Goal: Task Accomplishment & Management: Manage account settings

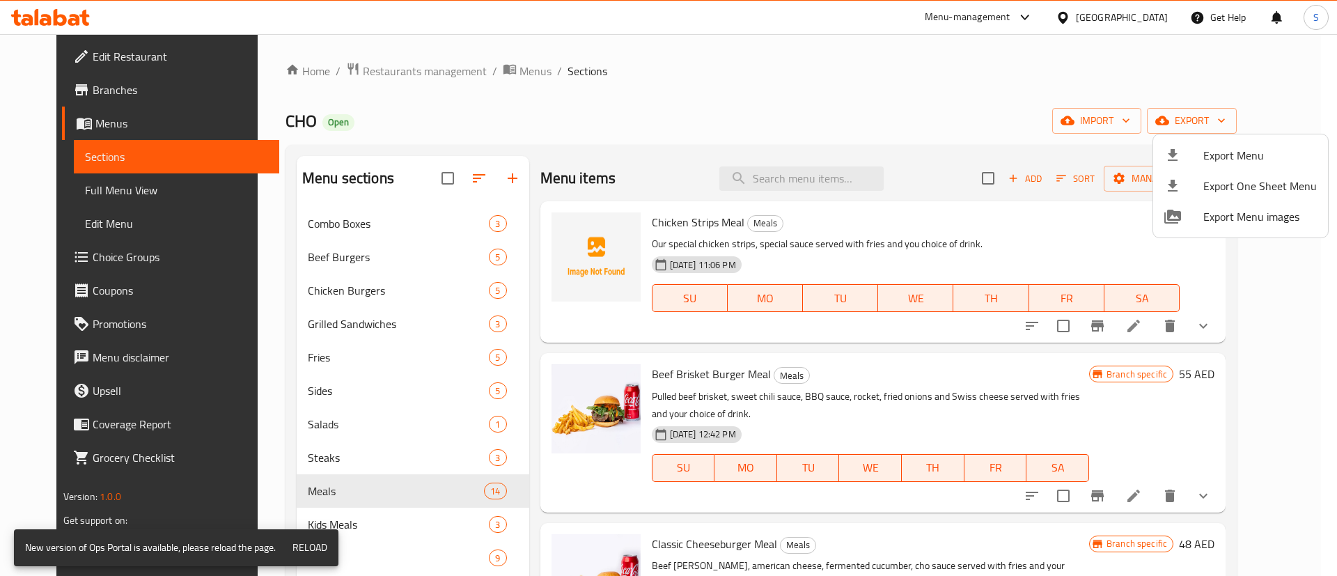
click at [386, 62] on div at bounding box center [668, 288] width 1337 height 576
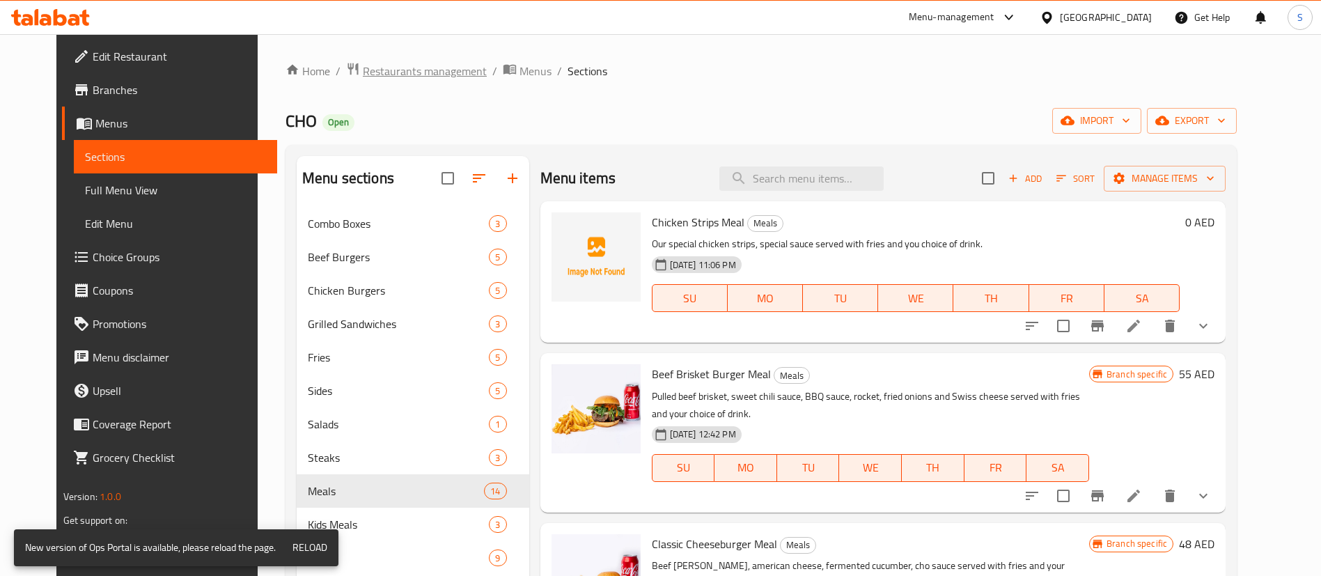
click at [400, 69] on span "Restaurants management" at bounding box center [425, 71] width 124 height 17
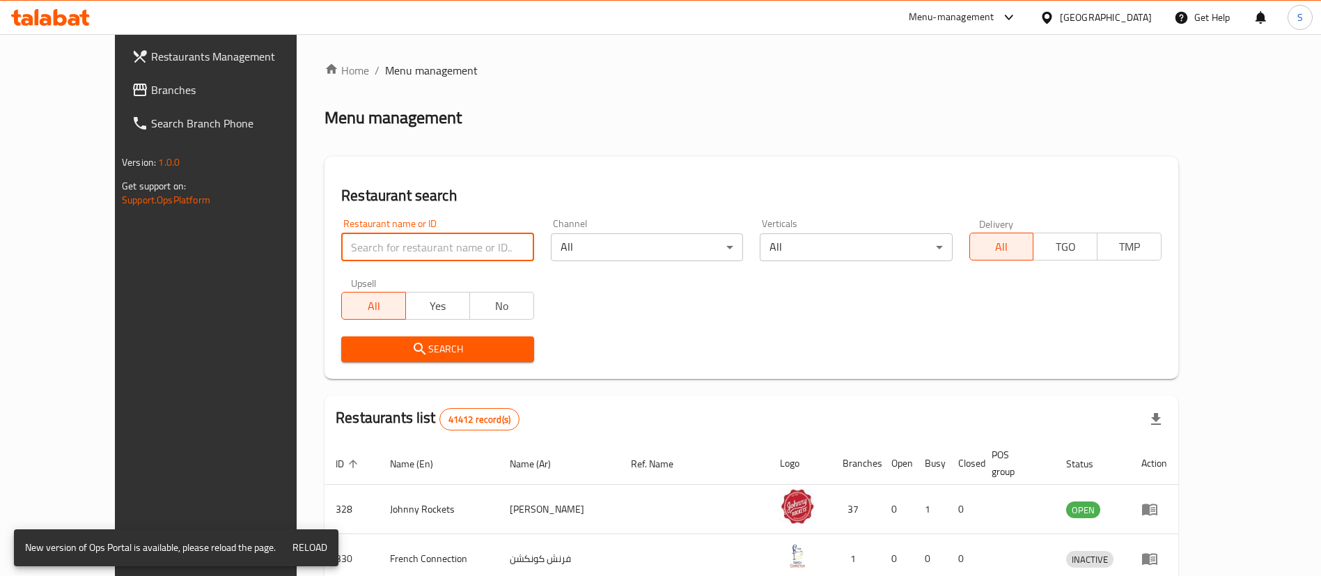
click at [364, 256] on input "search" at bounding box center [437, 247] width 192 height 28
paste input "2288"
type input "2288"
click button "Search" at bounding box center [437, 349] width 192 height 26
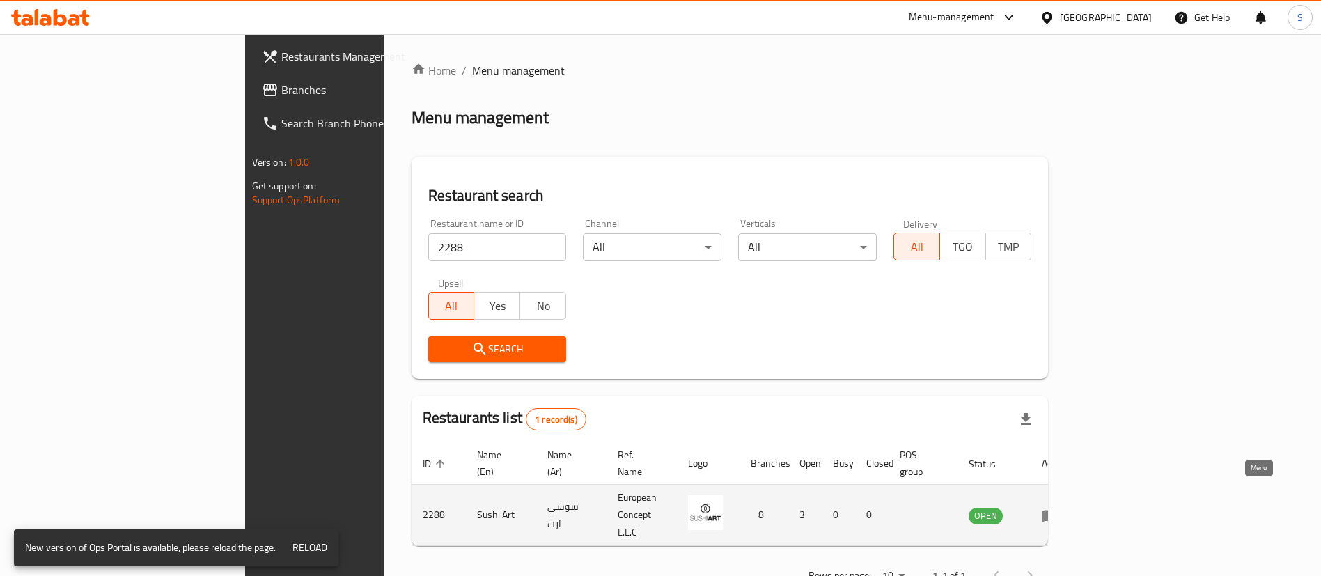
click at [1058, 510] on icon "enhanced table" at bounding box center [1049, 516] width 15 height 12
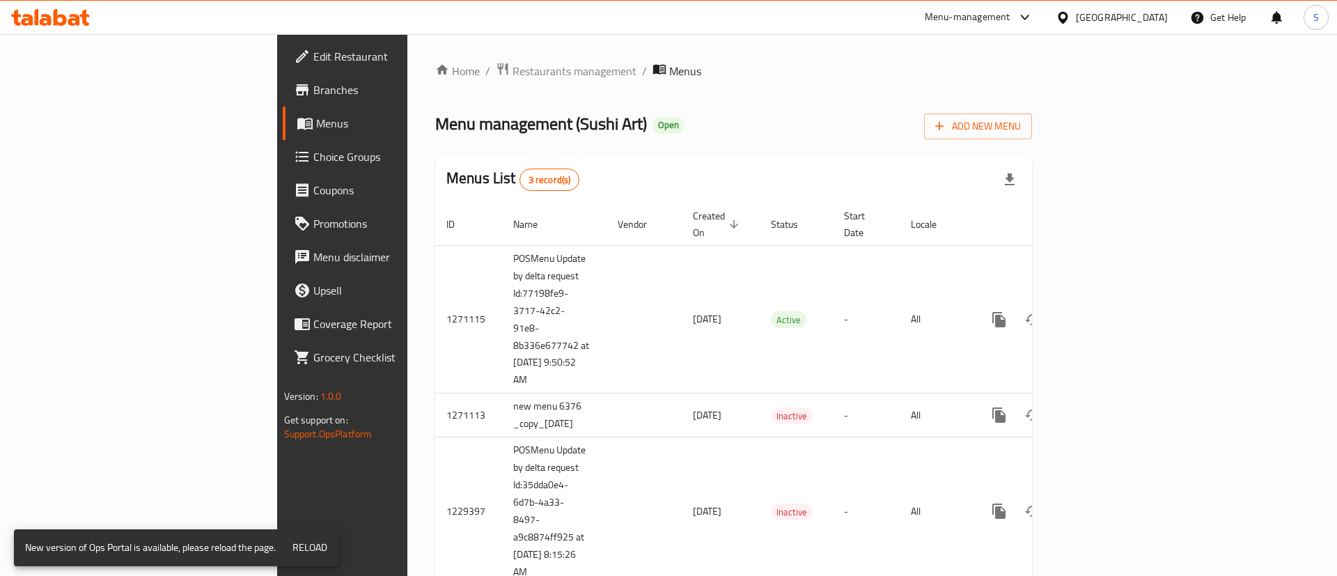
click at [313, 94] on span "Branches" at bounding box center [401, 89] width 176 height 17
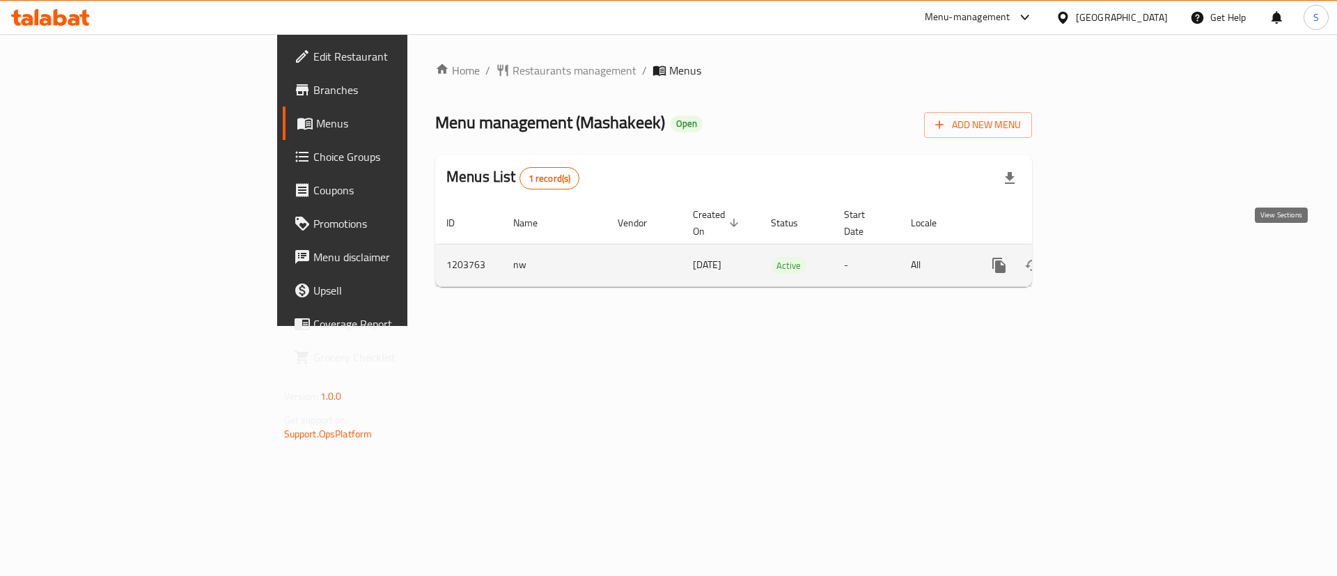
click at [1108, 257] on icon "enhanced table" at bounding box center [1099, 265] width 17 height 17
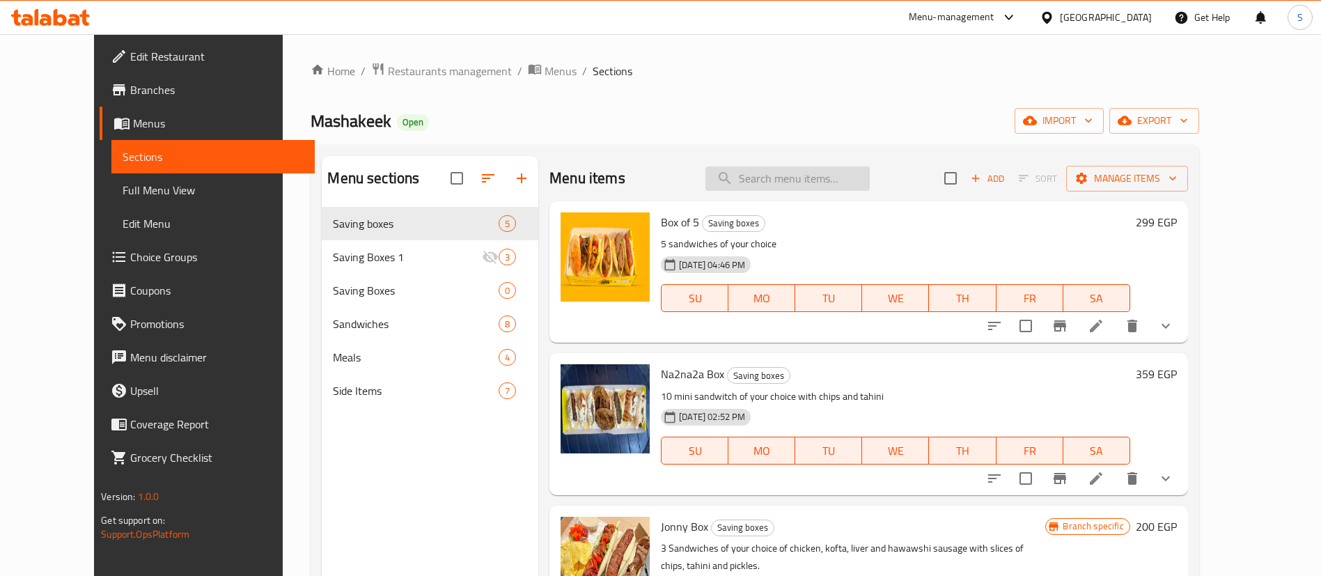
click at [799, 178] on input "search" at bounding box center [787, 178] width 164 height 24
paste input "[PERSON_NAME]"
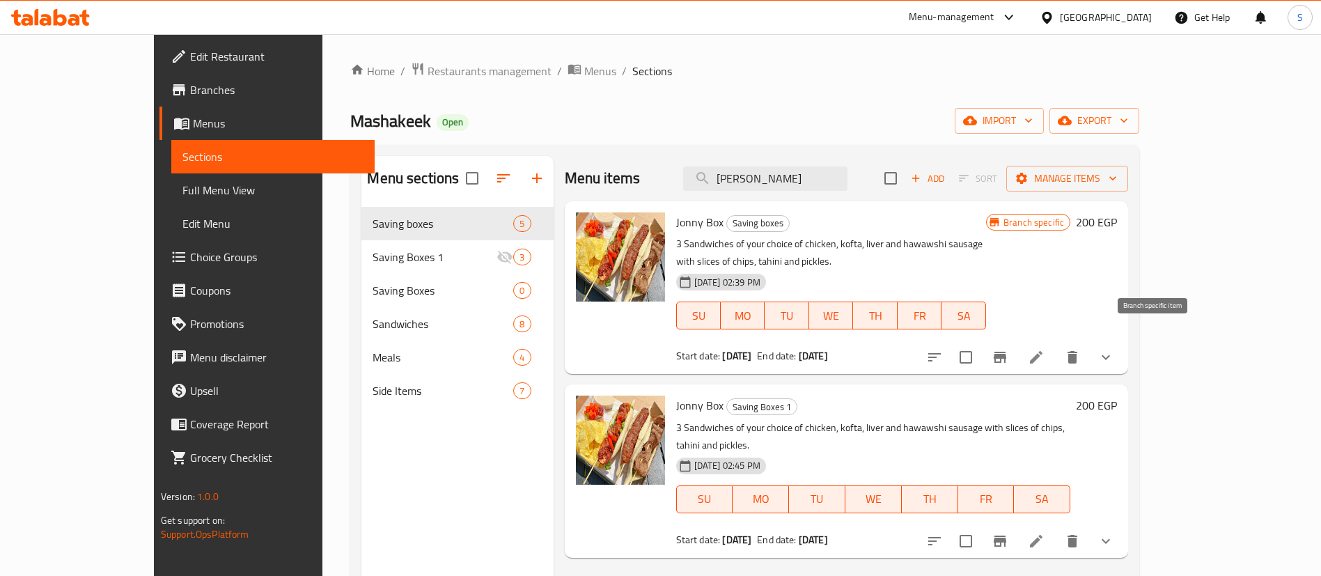
type input "[PERSON_NAME]"
click at [1008, 349] on icon "Branch-specific-item" at bounding box center [999, 357] width 17 height 17
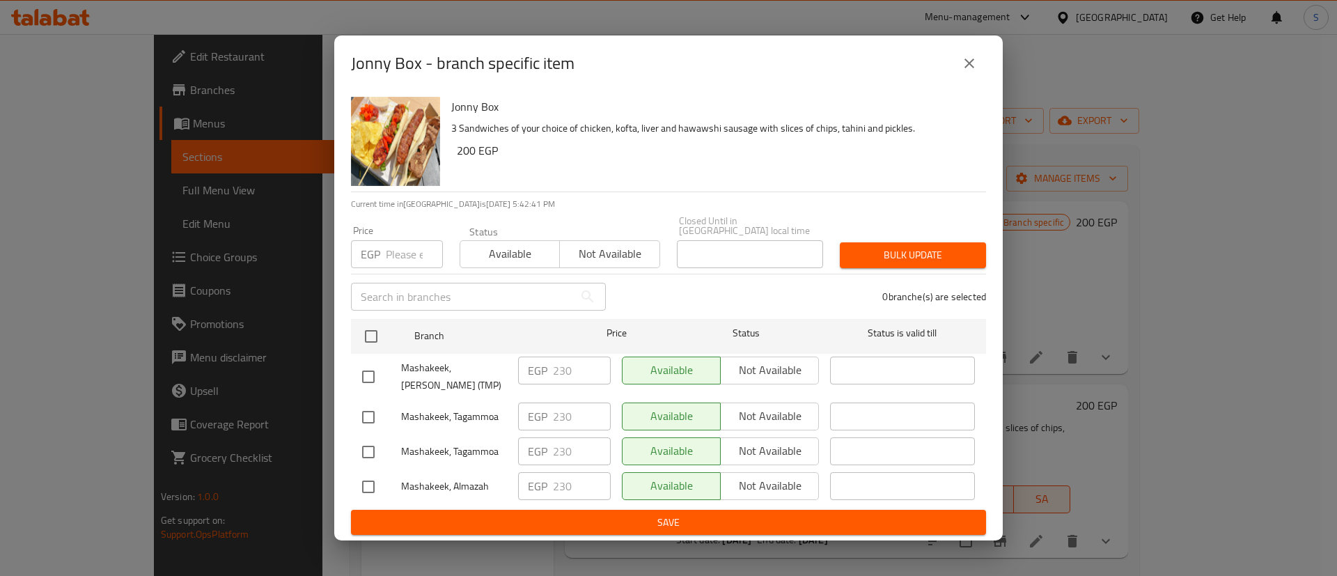
click at [973, 64] on icon "close" at bounding box center [969, 63] width 17 height 17
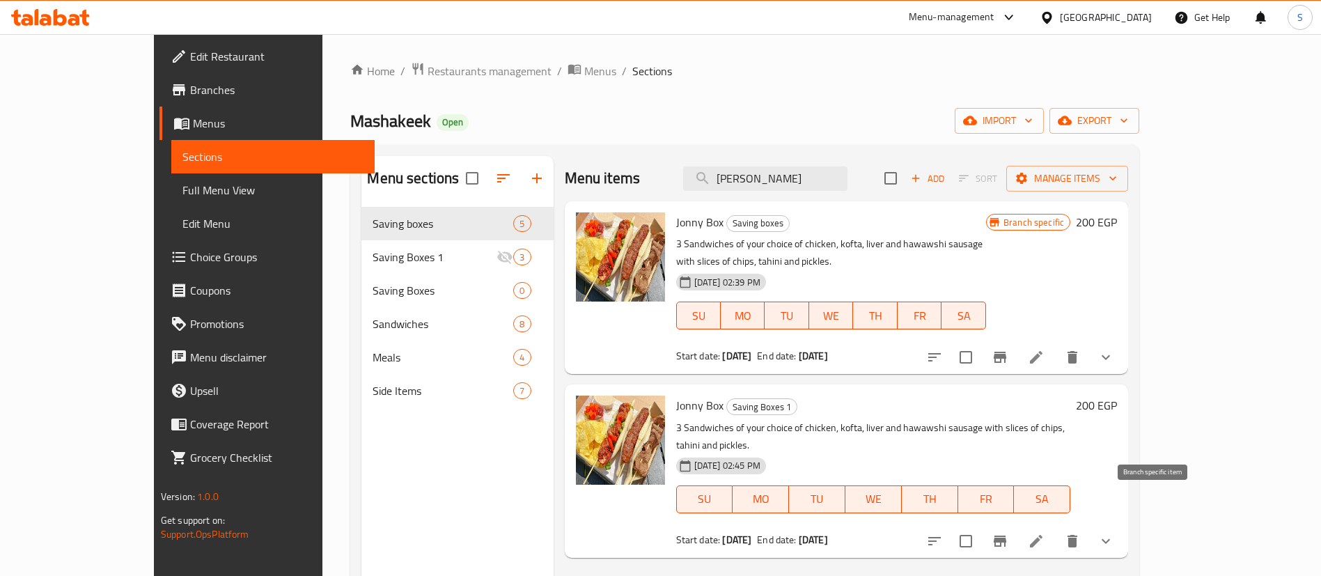
click at [1006, 535] on icon "Branch-specific-item" at bounding box center [999, 540] width 13 height 11
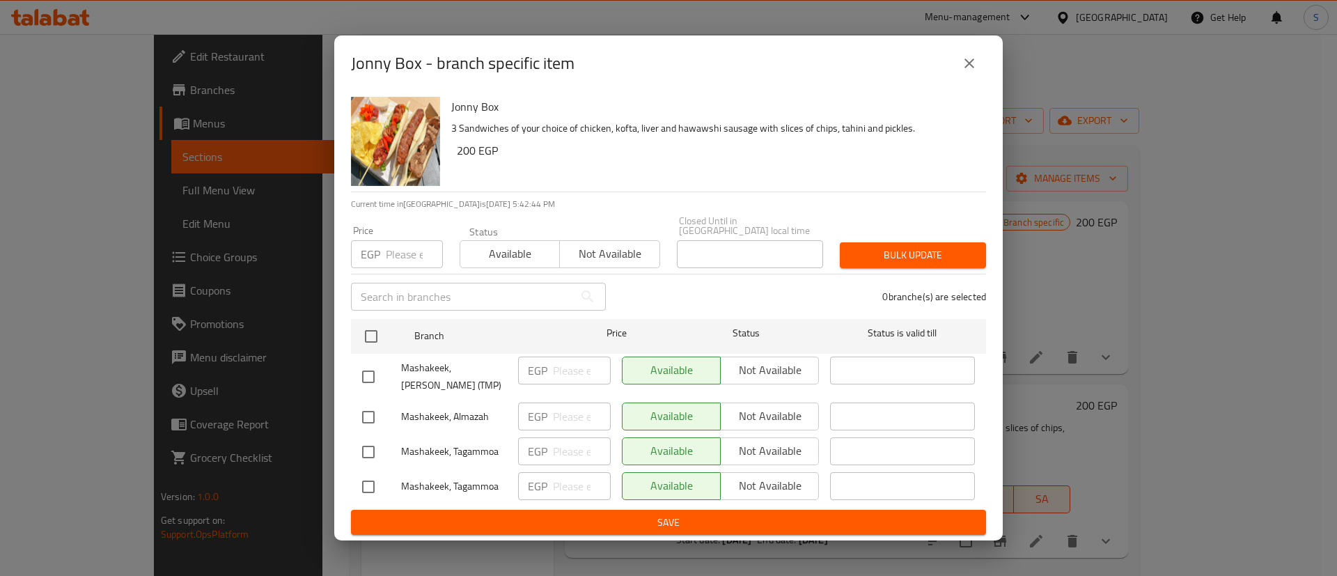
click at [965, 73] on button "close" at bounding box center [968, 63] width 33 height 33
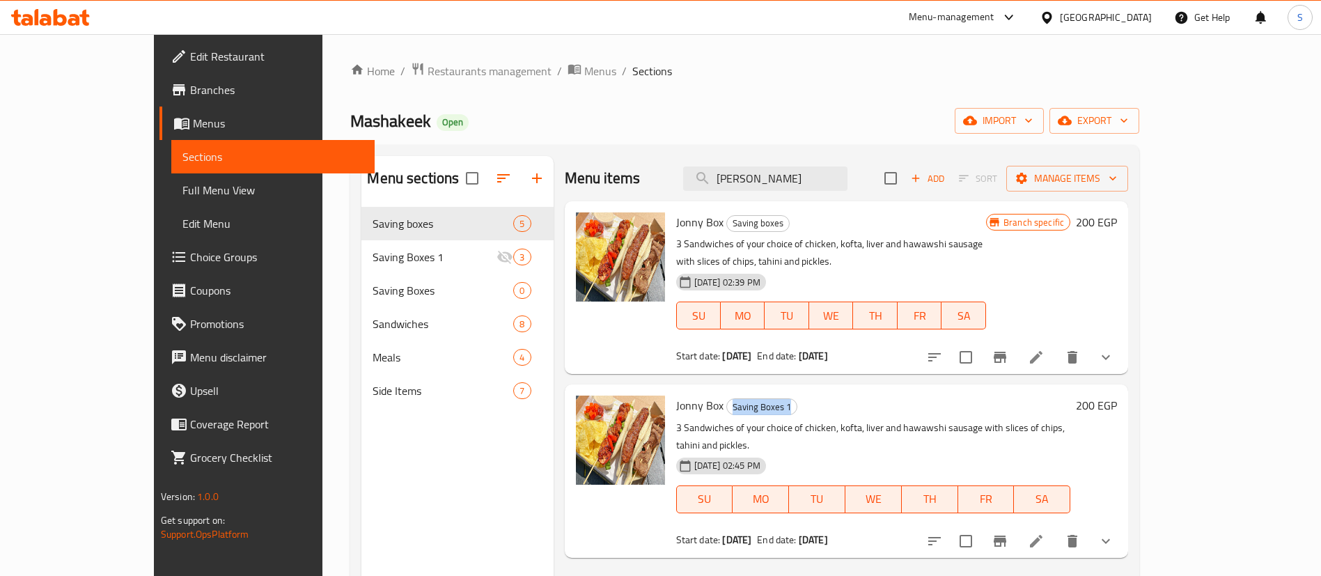
drag, startPoint x: 691, startPoint y: 391, endPoint x: 783, endPoint y: 395, distance: 92.7
click at [783, 395] on h6 "Jonny Box Saving Boxes 1" at bounding box center [873, 404] width 395 height 19
copy span "Saving Boxes 1"
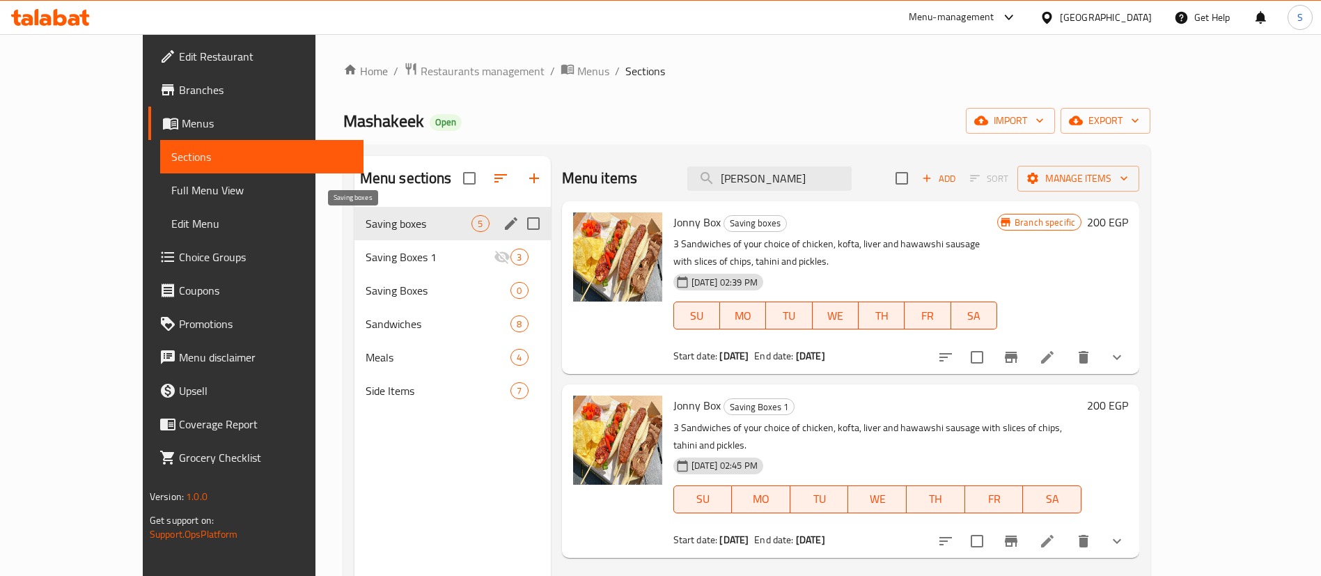
click at [366, 224] on span "Saving boxes" at bounding box center [419, 223] width 107 height 17
click at [519, 217] on input "Menu sections" at bounding box center [533, 223] width 29 height 29
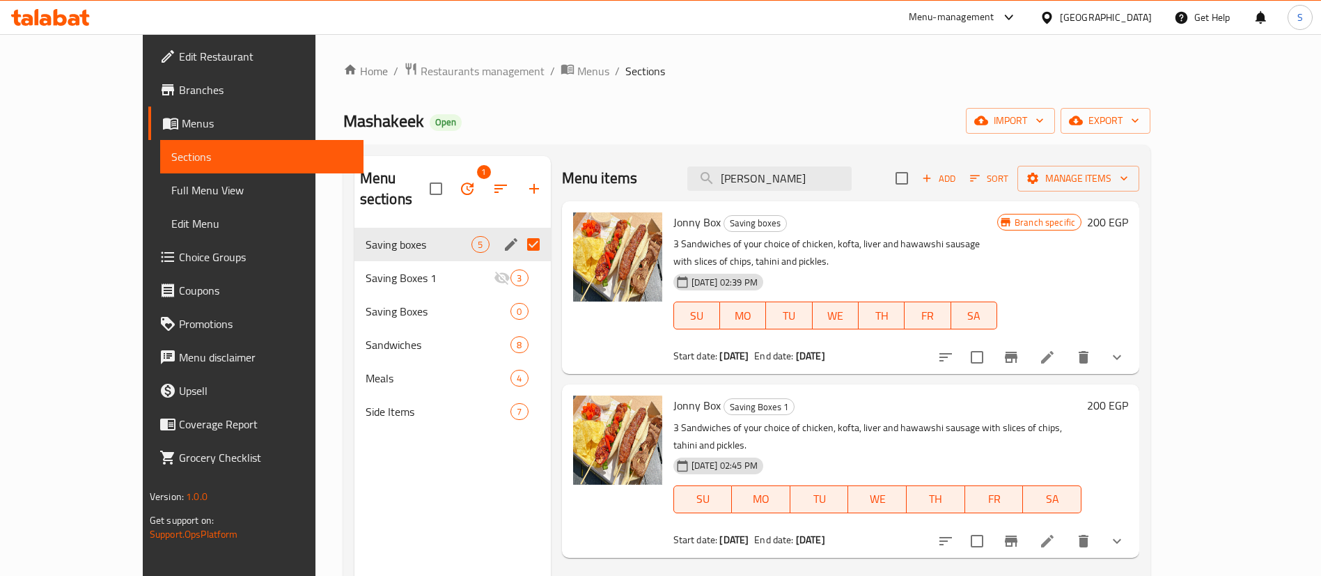
click at [503, 236] on icon "edit" at bounding box center [511, 244] width 17 height 17
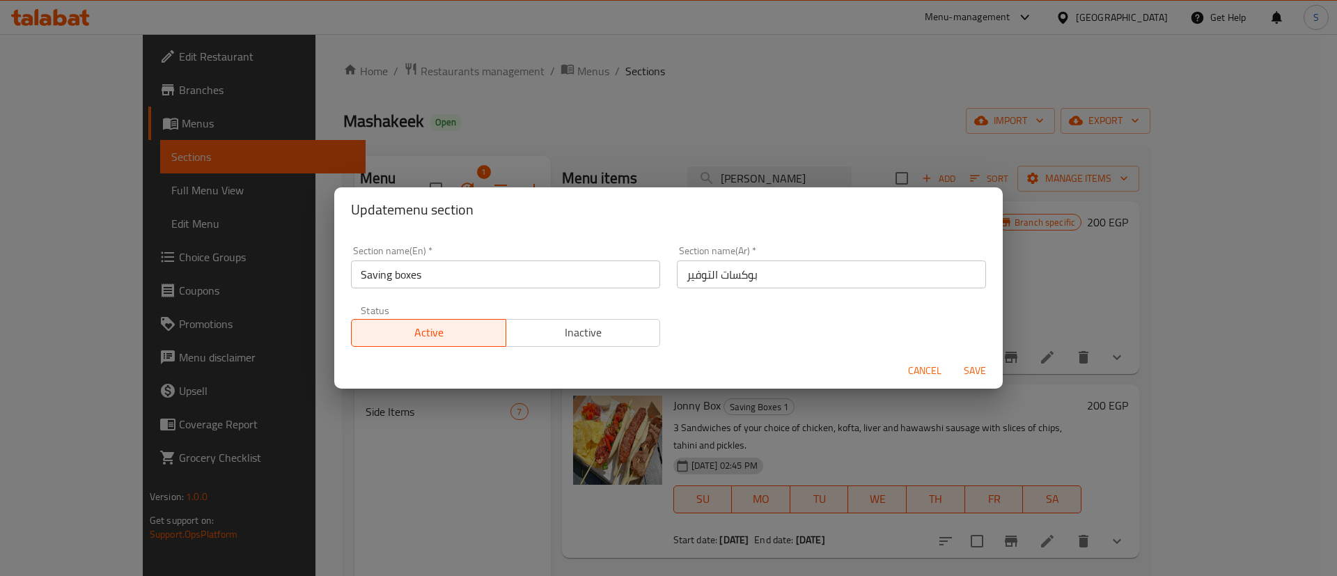
click at [929, 368] on span "Cancel" at bounding box center [924, 370] width 33 height 17
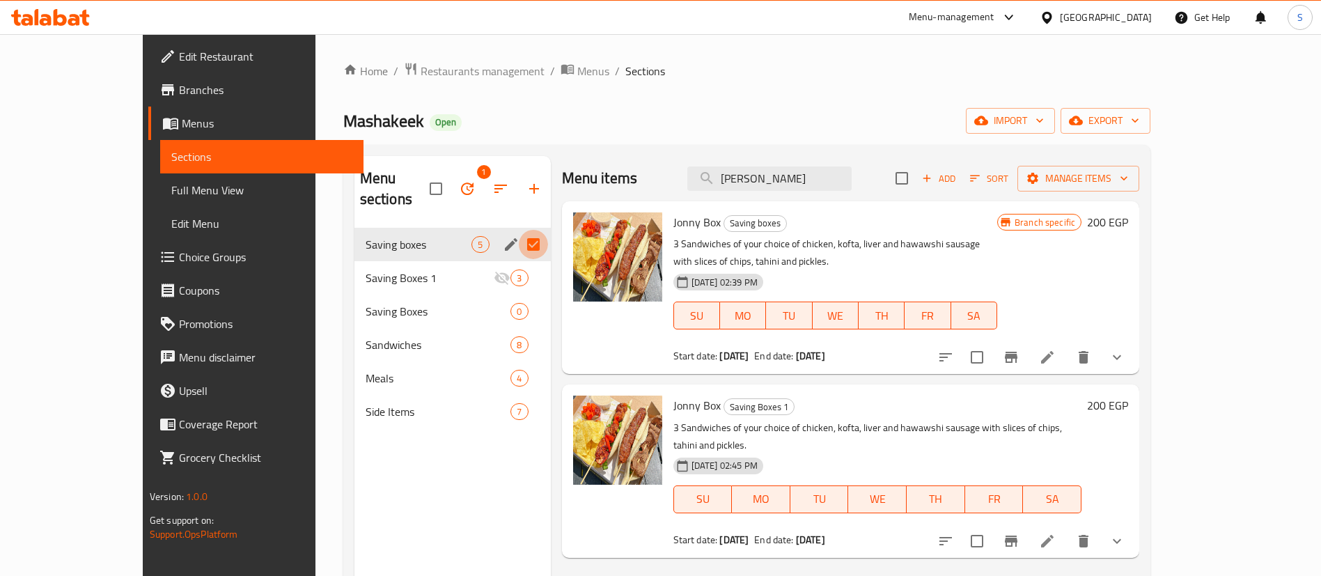
click at [519, 230] on input "Menu sections" at bounding box center [533, 244] width 29 height 29
checkbox input "false"
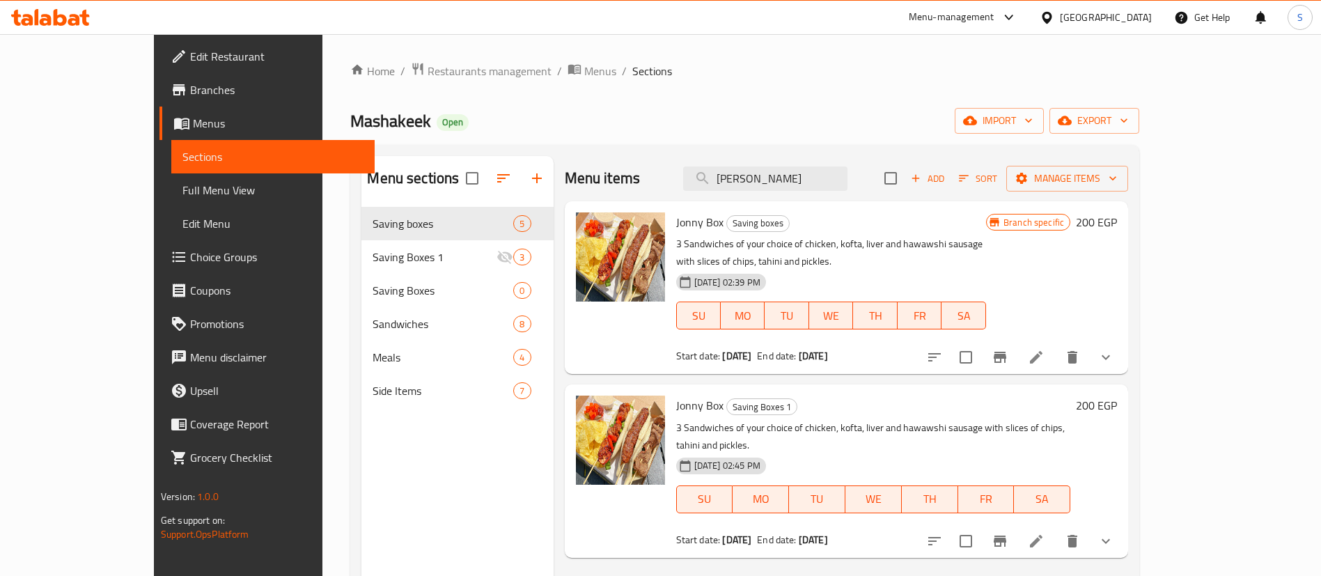
drag, startPoint x: 780, startPoint y: 339, endPoint x: 872, endPoint y: 347, distance: 91.5
click at [872, 347] on div "Jonny Box Saving boxes 3 Sandwiches of your choice of chicken, kofta, liver and…" at bounding box center [830, 288] width 321 height 162
click at [427, 70] on span "Restaurants management" at bounding box center [489, 71] width 124 height 17
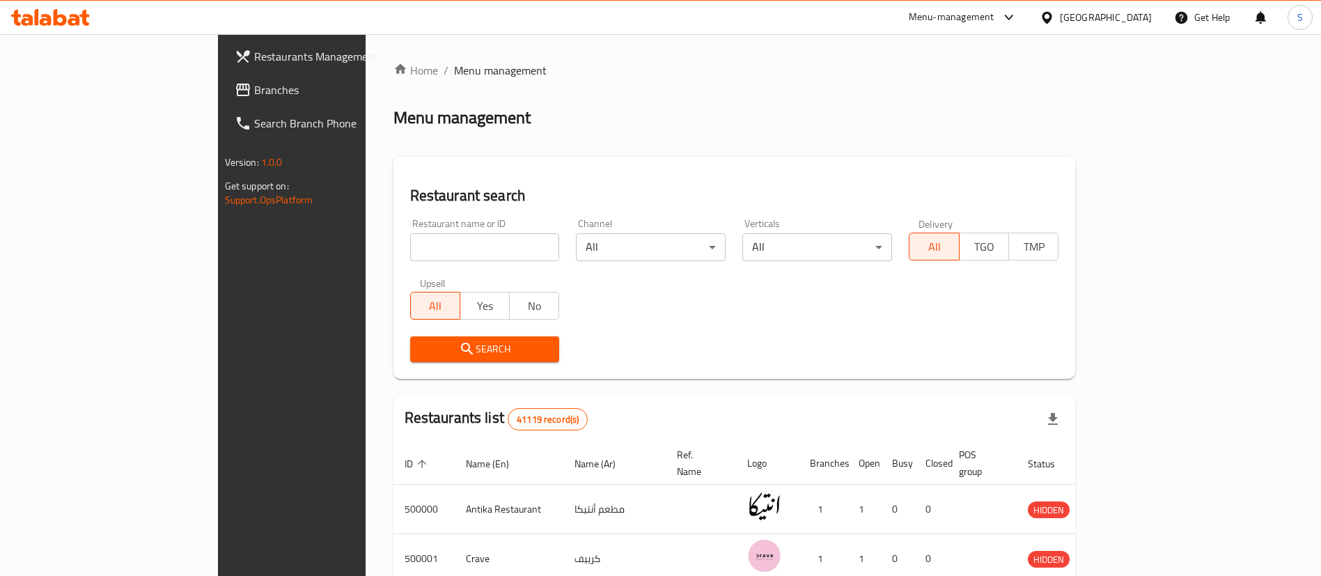
click at [410, 260] on input "search" at bounding box center [485, 247] width 150 height 28
paste input "684502"
type input "684502"
click button "Search" at bounding box center [485, 349] width 150 height 26
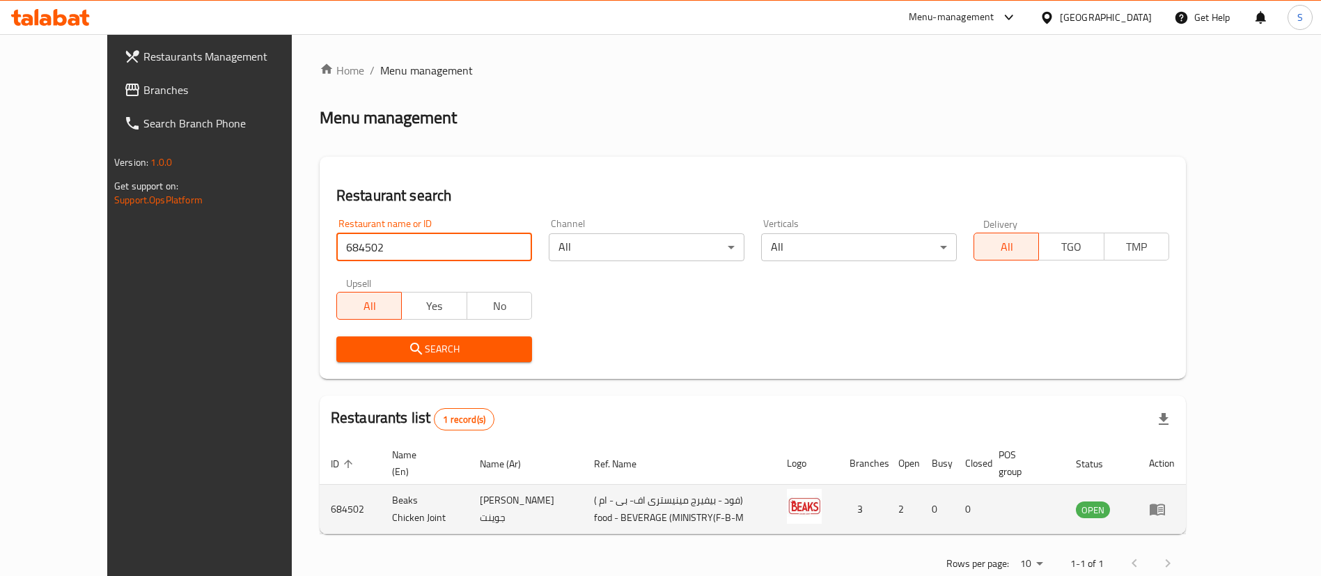
click at [1186, 485] on td "enhanced table" at bounding box center [1162, 509] width 48 height 49
click at [1165, 501] on icon "enhanced table" at bounding box center [1157, 509] width 17 height 17
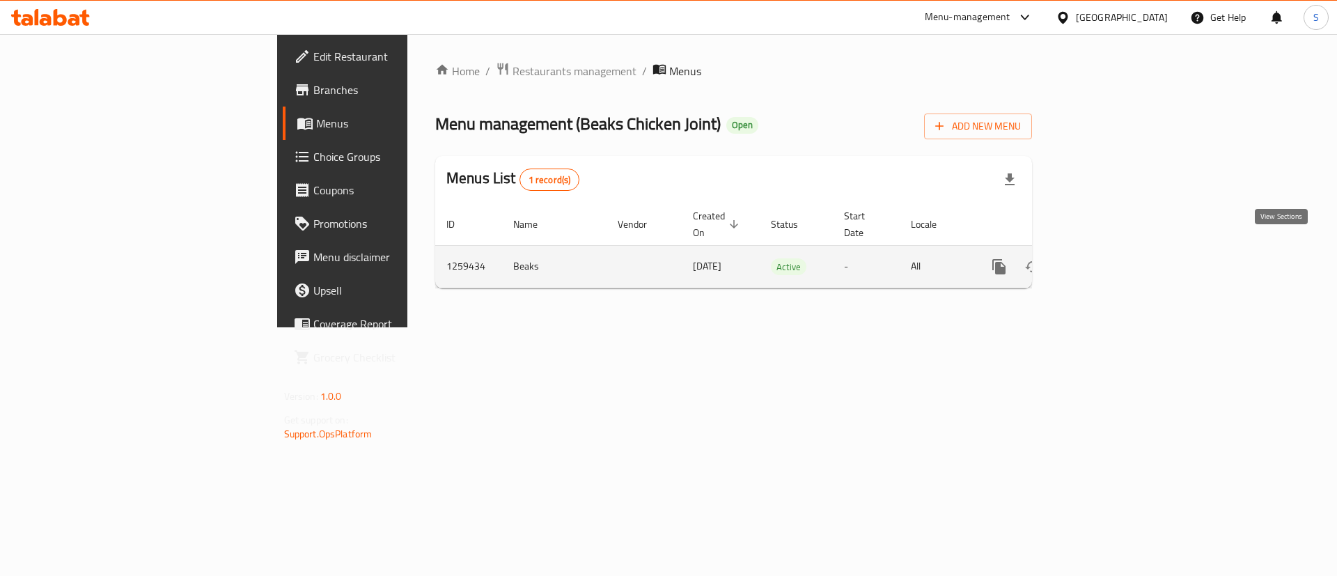
click at [1108, 258] on icon "enhanced table" at bounding box center [1099, 266] width 17 height 17
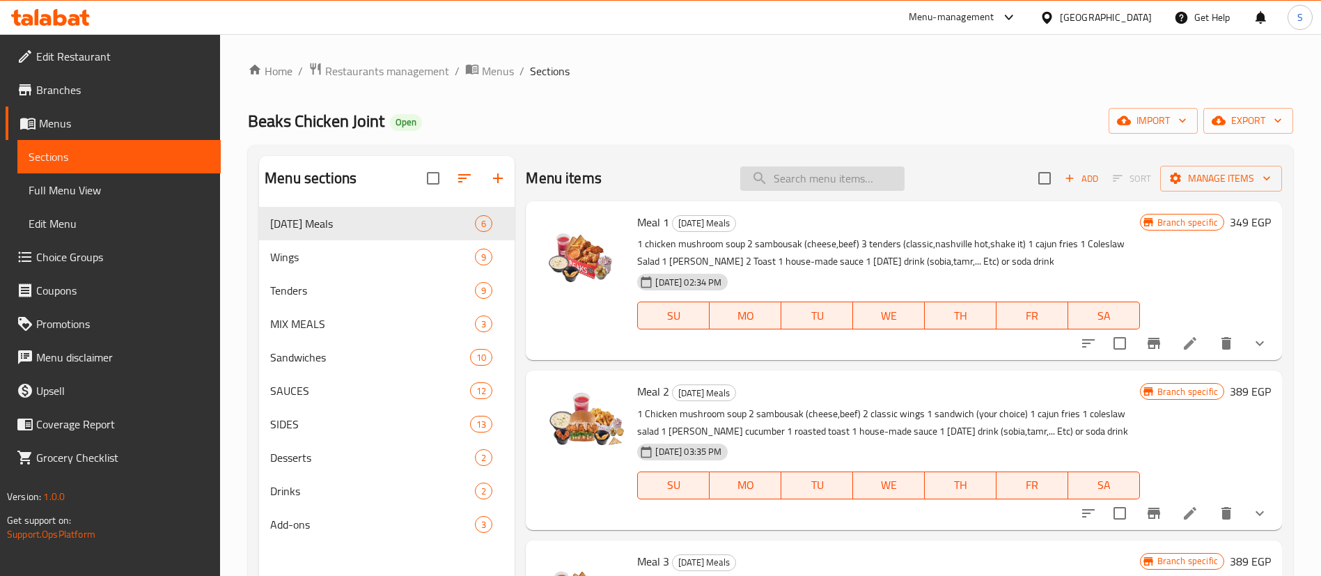
click at [787, 178] on input "search" at bounding box center [822, 178] width 164 height 24
paste input "Solo meal"
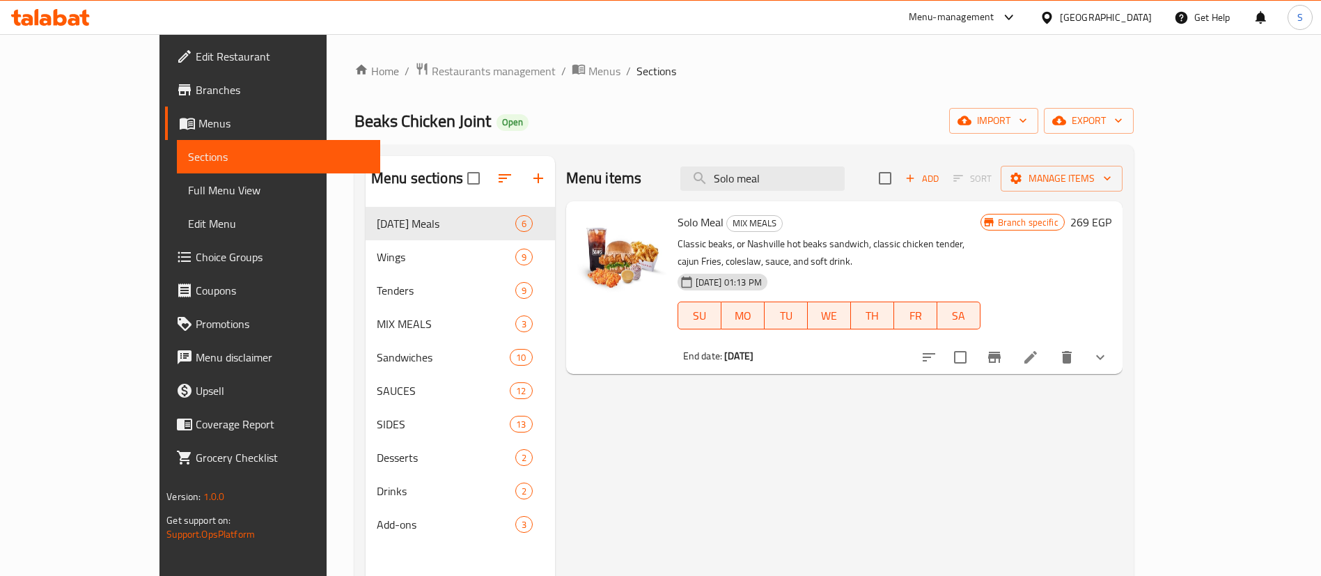
click at [773, 400] on div "Menu items Solo meal Add Sort Manage items Solo Meal MIX MEALS Classic beaks, o…" at bounding box center [838, 444] width 567 height 576
click at [812, 175] on input "Solo meal" at bounding box center [762, 178] width 164 height 24
paste input "Due"
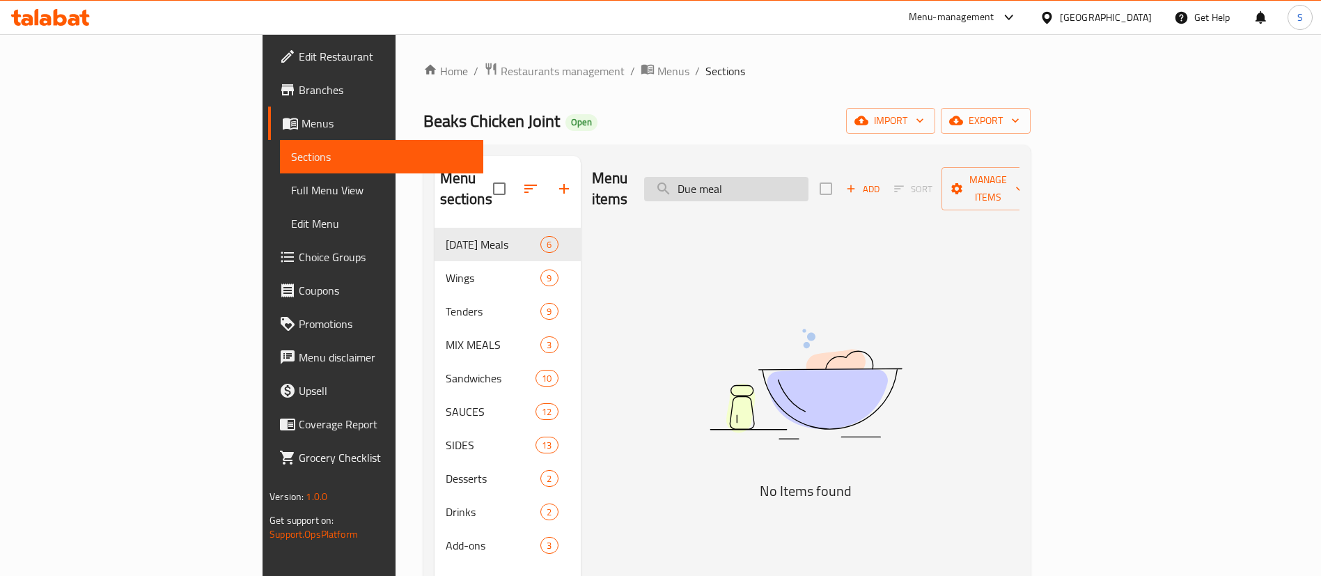
drag, startPoint x: 771, startPoint y: 174, endPoint x: 755, endPoint y: 179, distance: 16.7
click at [755, 179] on input "Due meal" at bounding box center [726, 189] width 164 height 24
drag, startPoint x: 794, startPoint y: 180, endPoint x: 858, endPoint y: 171, distance: 64.7
click at [808, 177] on input "Due meal" at bounding box center [726, 189] width 164 height 24
type input "D"
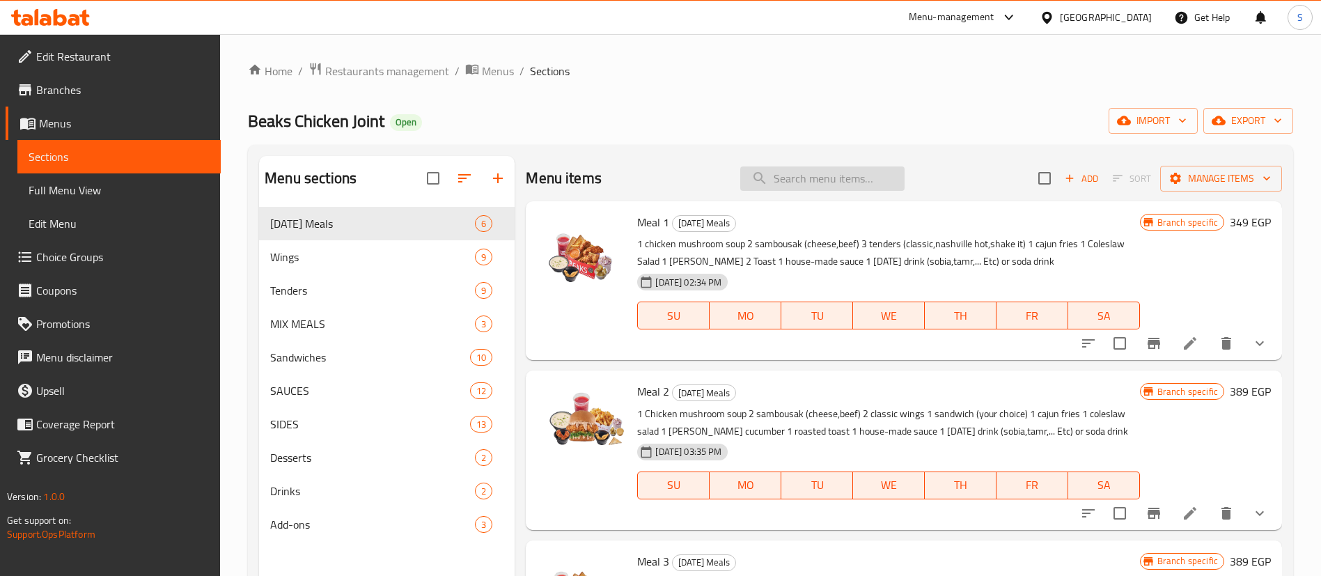
click at [858, 171] on input "search" at bounding box center [822, 178] width 164 height 24
paste input "Due meal"
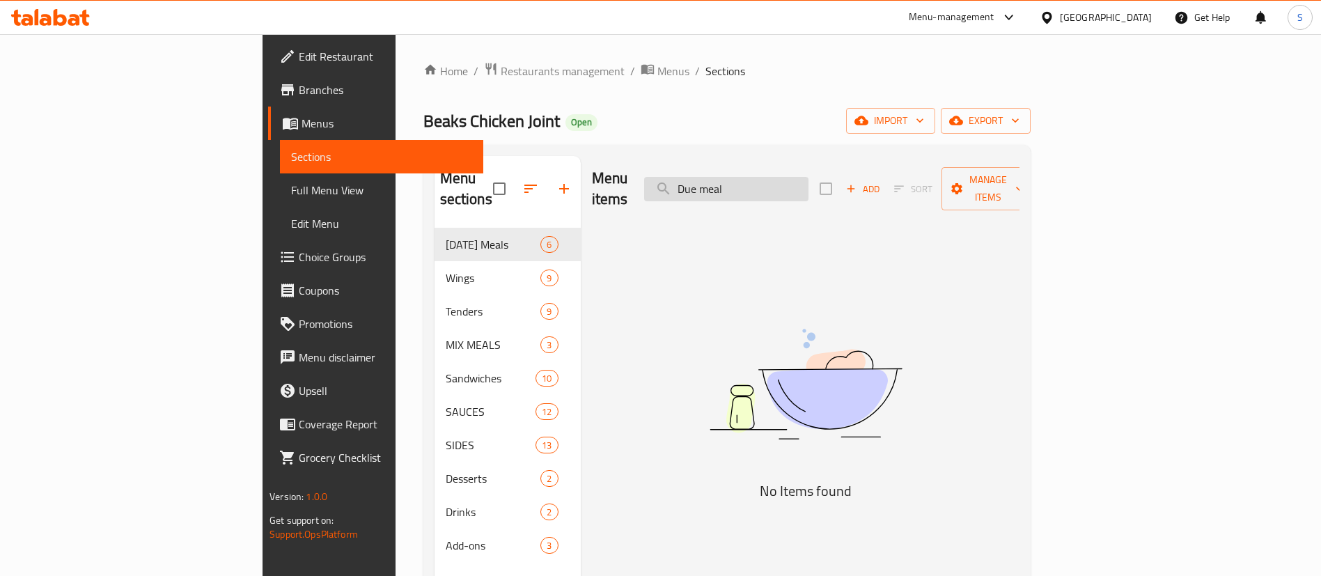
drag, startPoint x: 796, startPoint y: 178, endPoint x: 746, endPoint y: 179, distance: 49.5
click at [746, 179] on input "Due meal" at bounding box center [726, 189] width 164 height 24
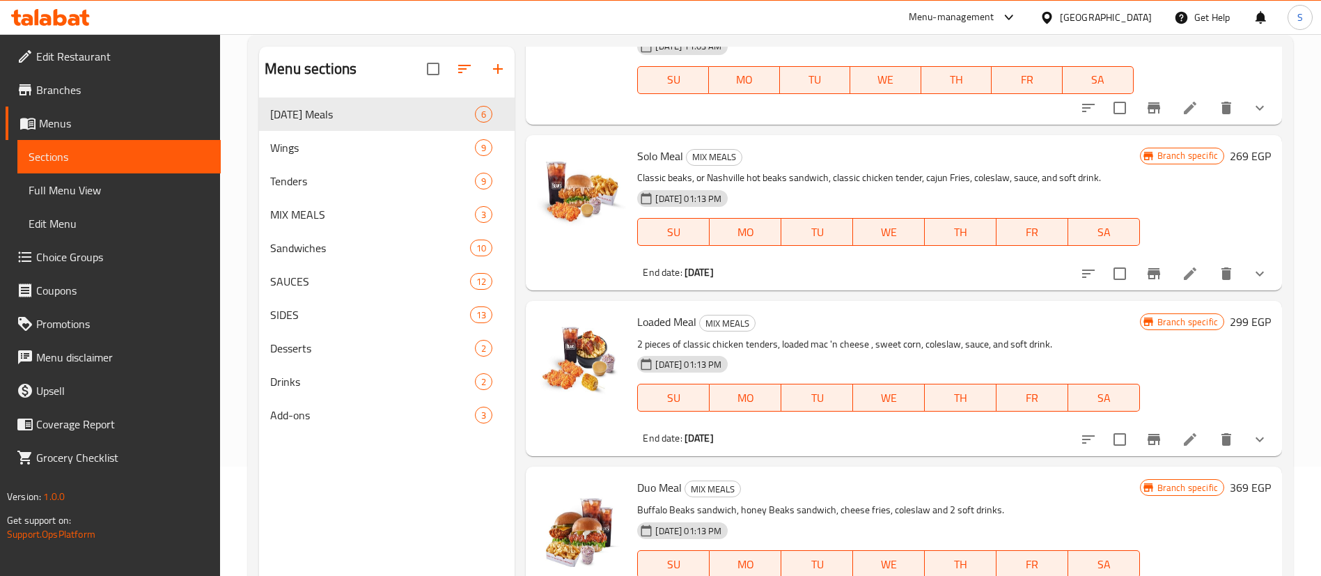
scroll to position [195, 0]
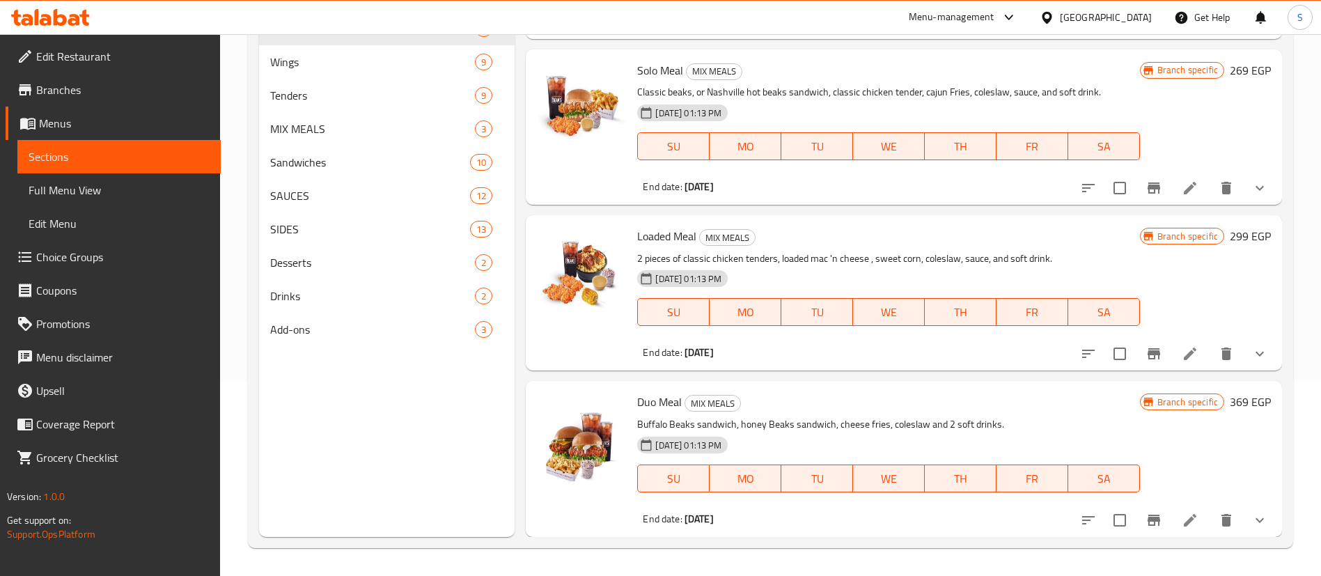
type input "meal"
click at [1147, 182] on icon "Branch-specific-item" at bounding box center [1153, 187] width 13 height 11
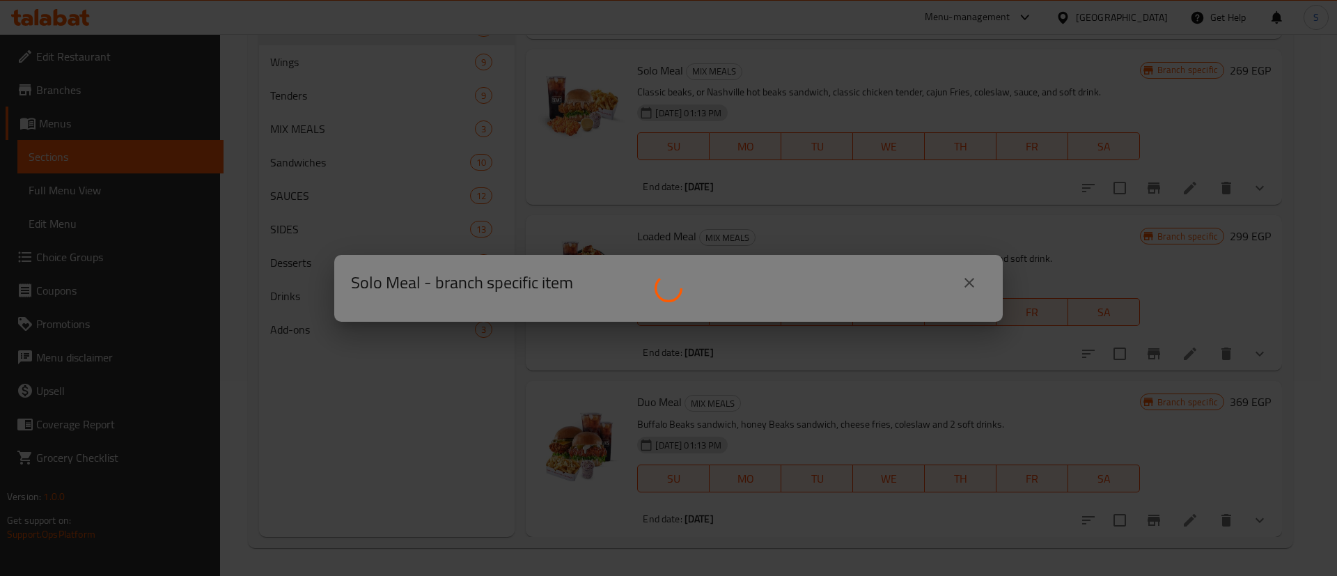
click at [984, 281] on div at bounding box center [668, 288] width 1337 height 576
click at [974, 281] on div at bounding box center [668, 288] width 1337 height 576
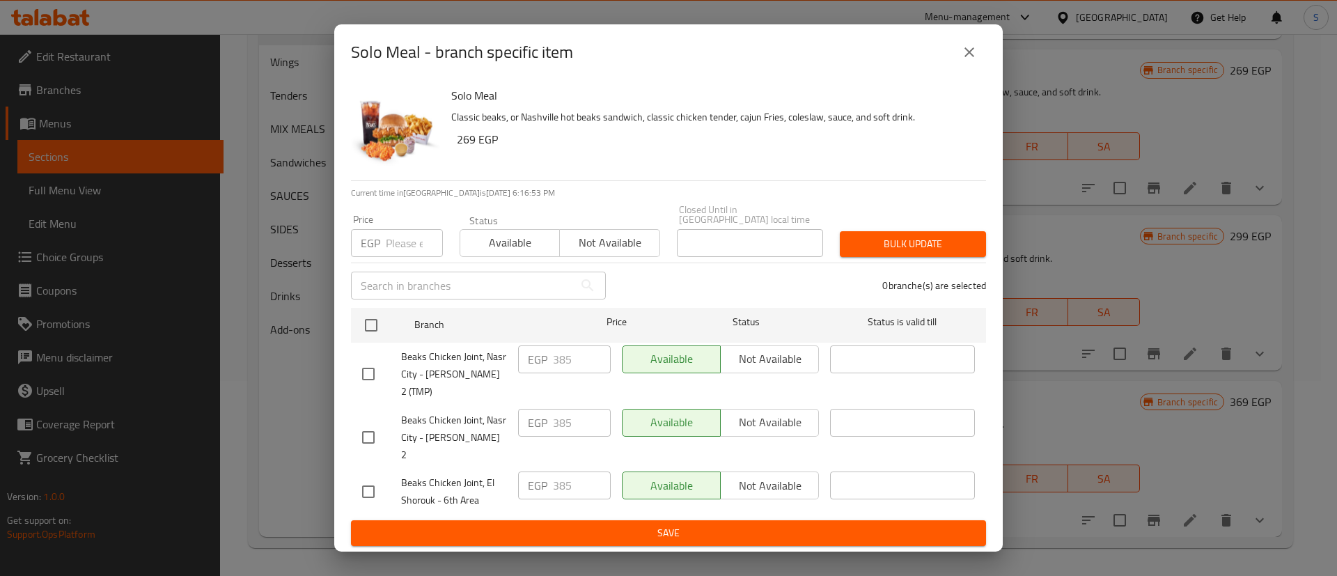
click at [978, 68] on button "close" at bounding box center [968, 52] width 33 height 33
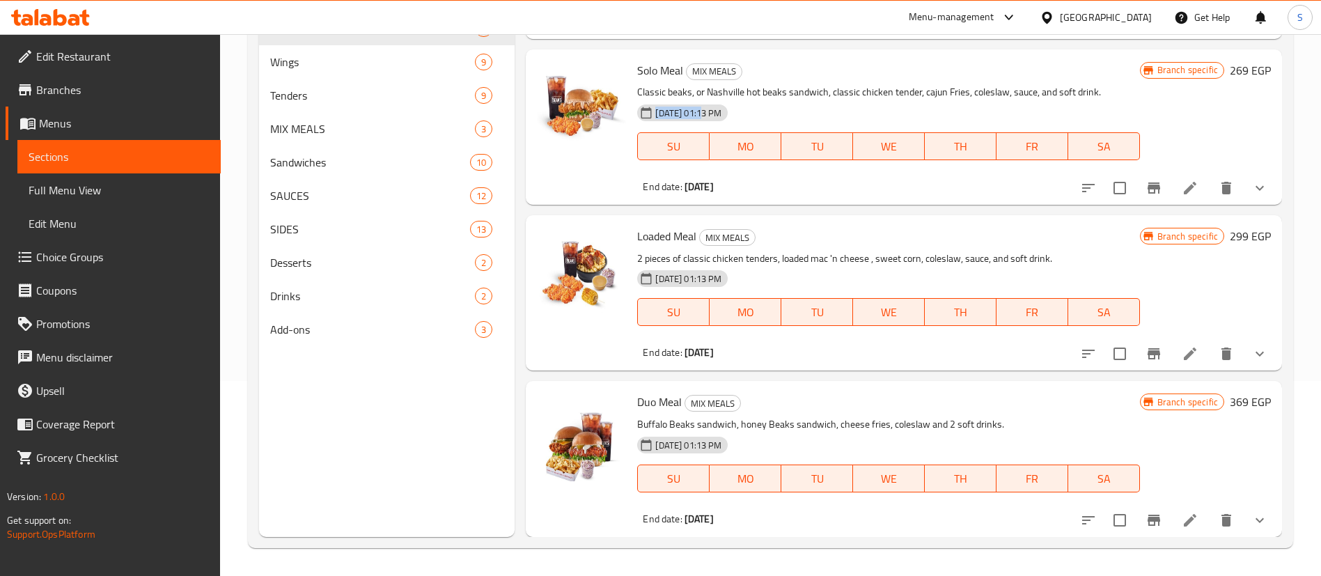
drag, startPoint x: 706, startPoint y: 115, endPoint x: 655, endPoint y: 111, distance: 50.9
click at [655, 111] on span "[DATE] 01:13 PM" at bounding box center [688, 113] width 77 height 13
click at [1181, 181] on icon at bounding box center [1189, 188] width 17 height 17
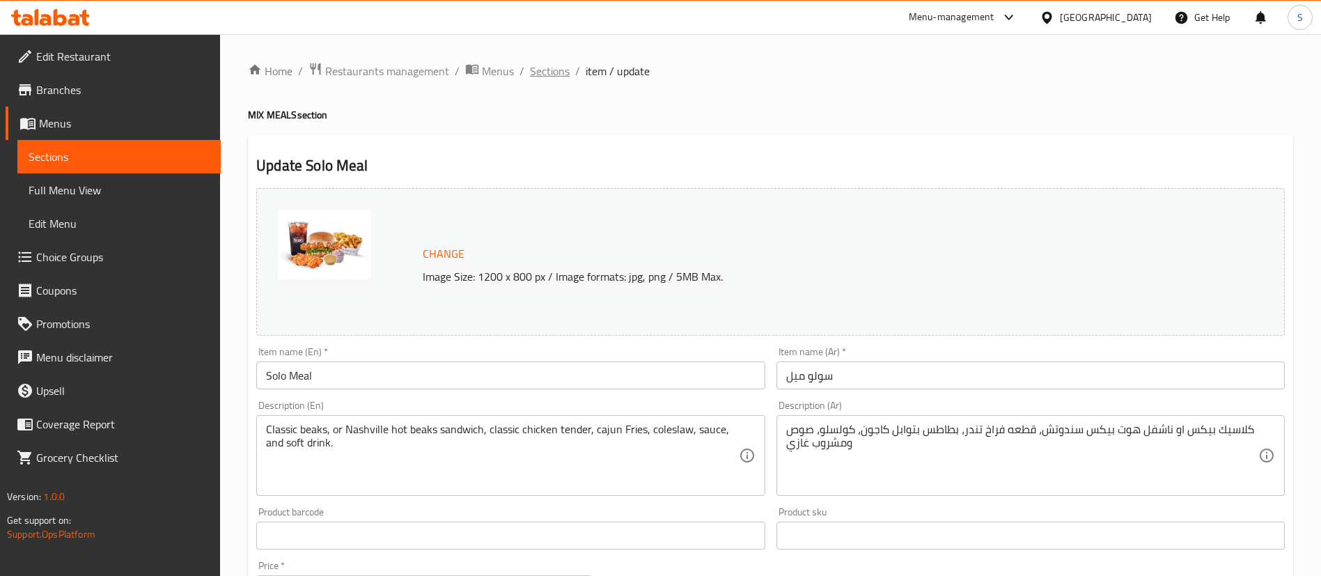
click at [559, 73] on span "Sections" at bounding box center [550, 71] width 40 height 17
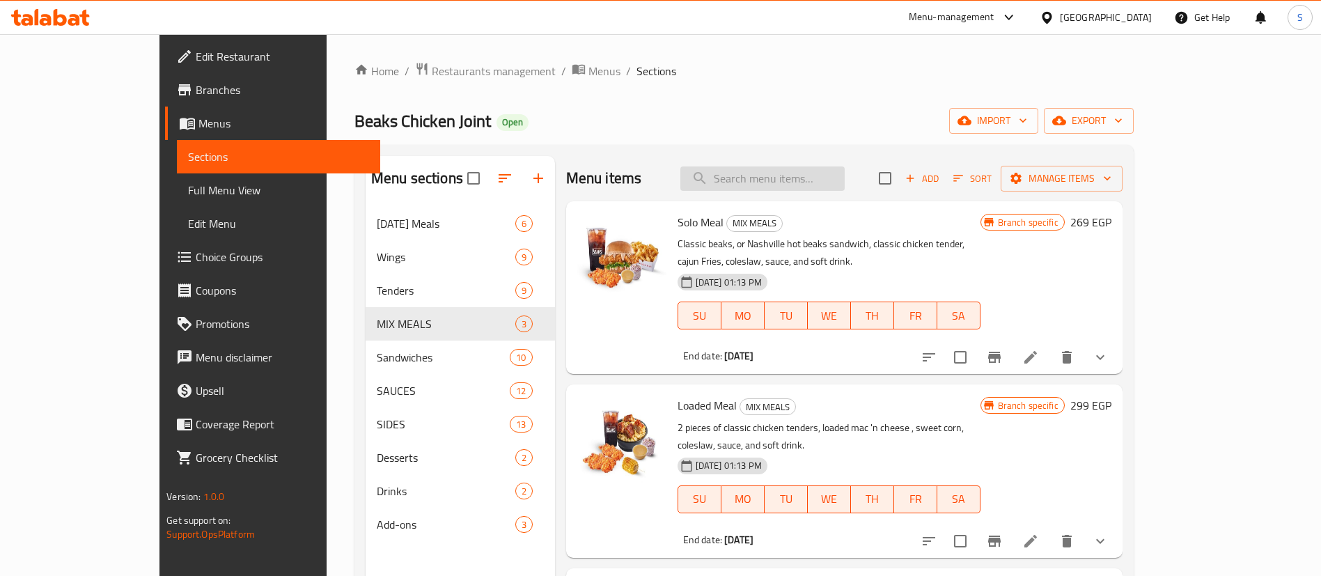
click at [822, 189] on input "search" at bounding box center [762, 178] width 164 height 24
paste input "meal"
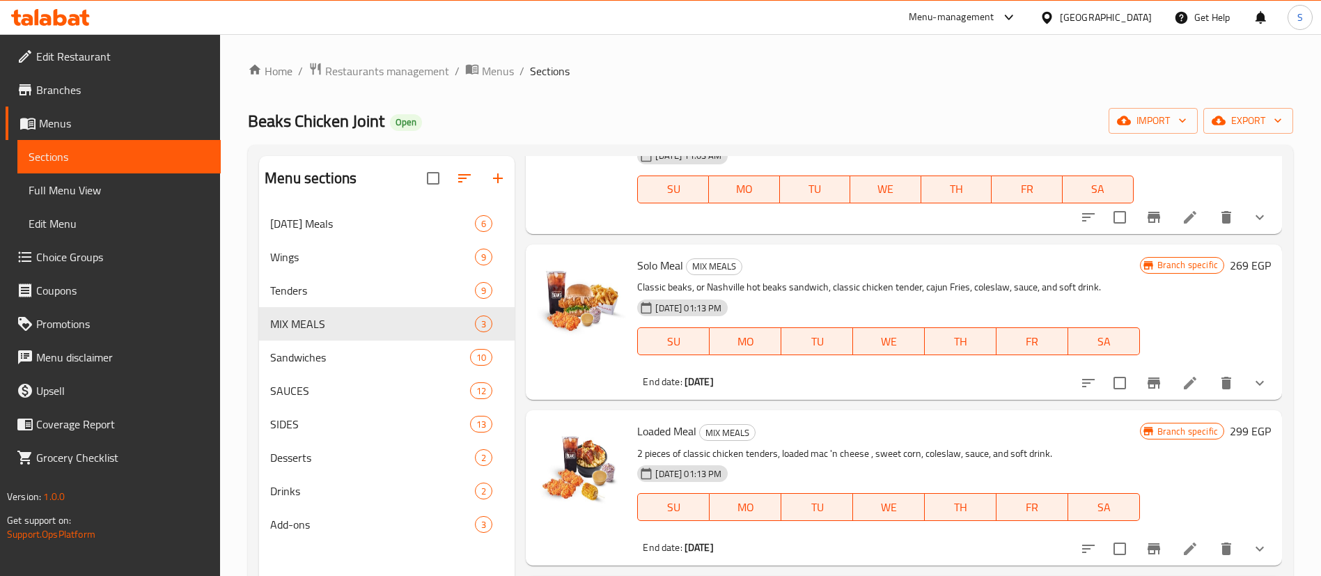
scroll to position [195, 0]
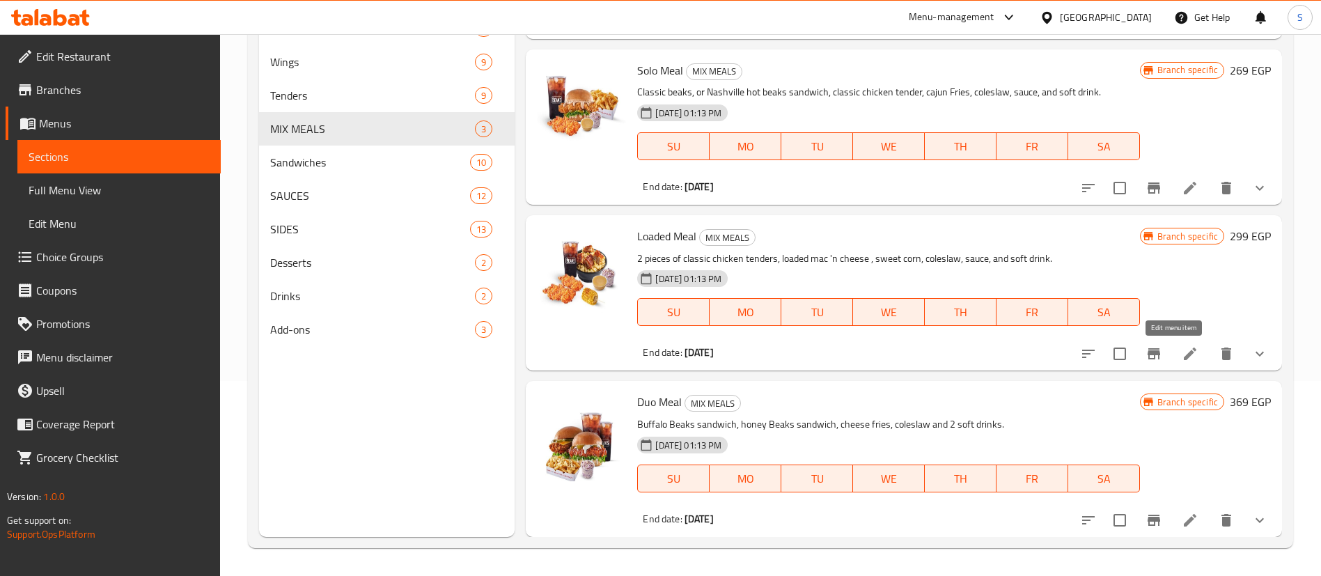
type input "meal"
click at [1181, 345] on icon at bounding box center [1189, 353] width 17 height 17
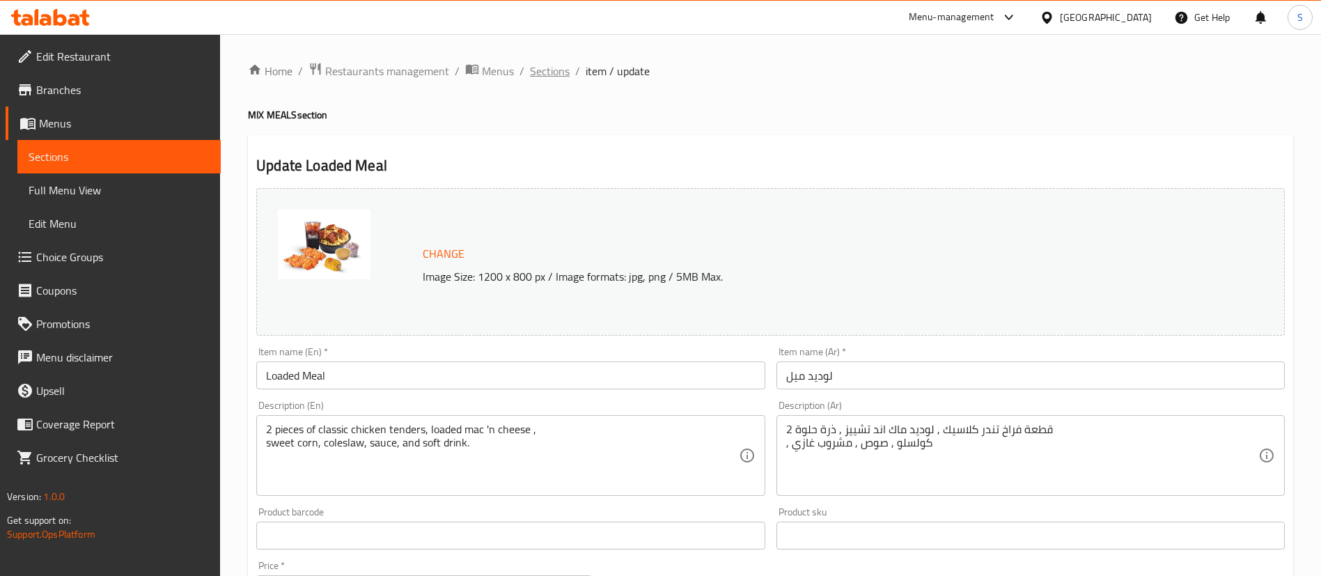
click at [558, 63] on span "Sections" at bounding box center [550, 71] width 40 height 17
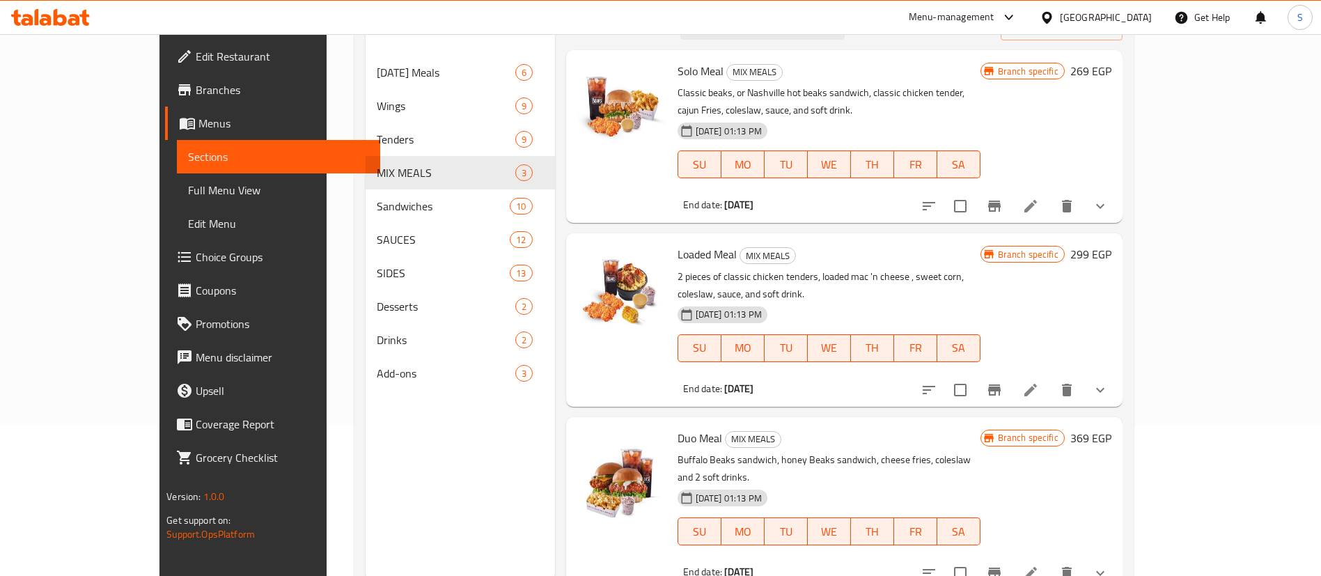
scroll to position [195, 0]
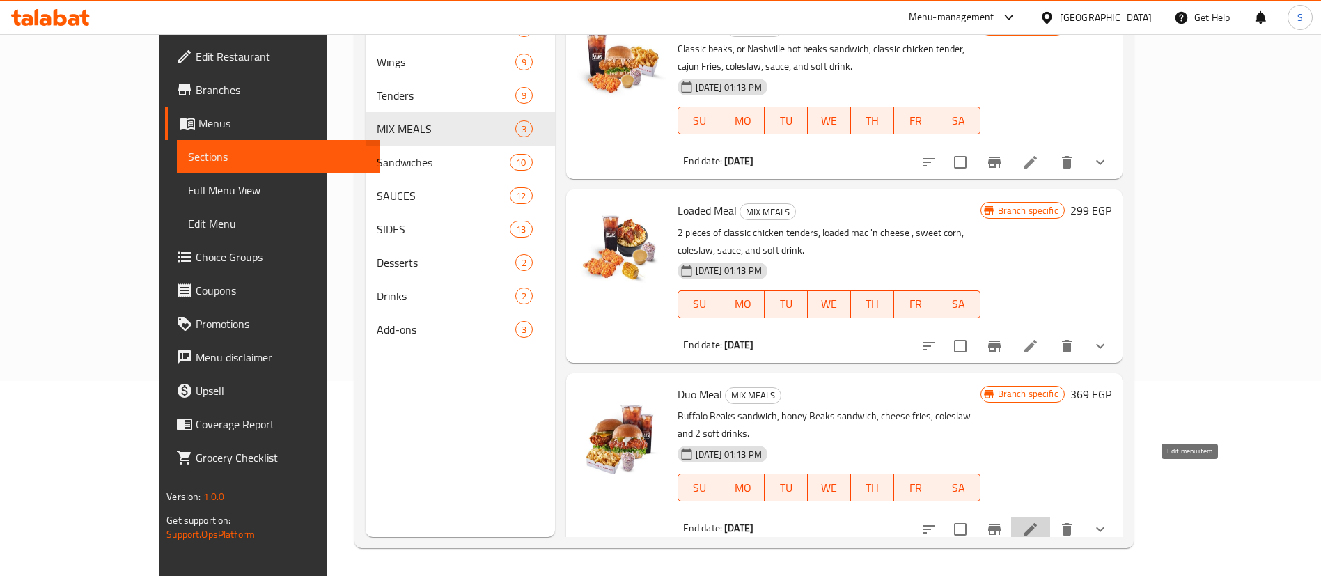
click at [1037, 523] on icon at bounding box center [1030, 529] width 13 height 13
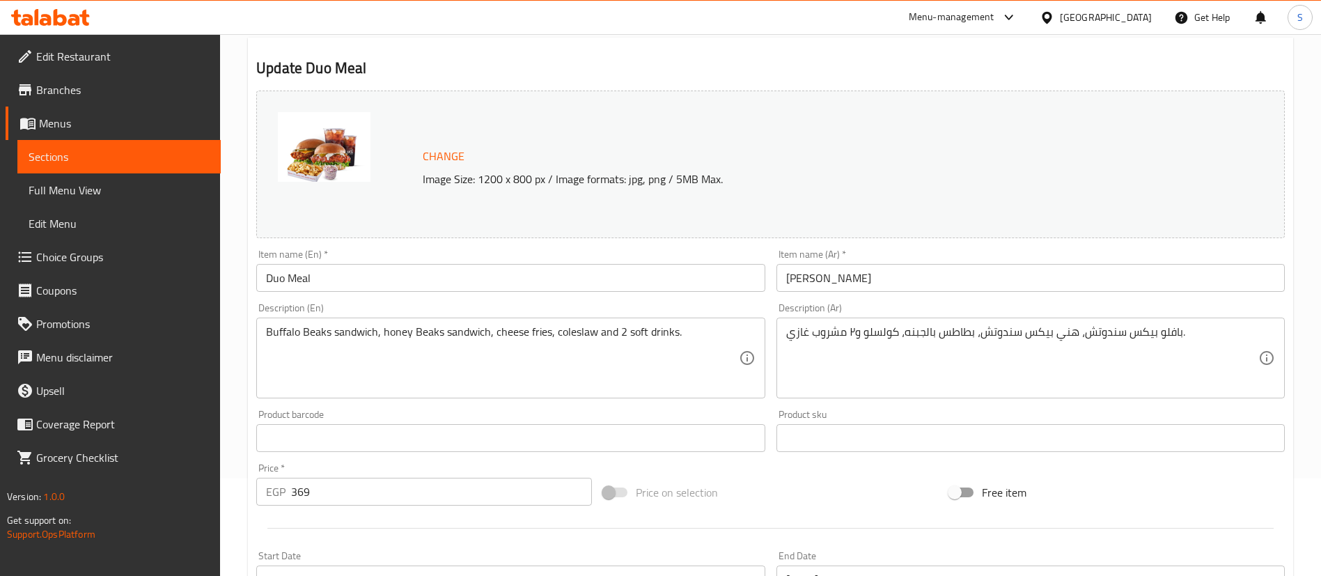
scroll to position [209, 0]
